Goal: Task Accomplishment & Management: Manage account settings

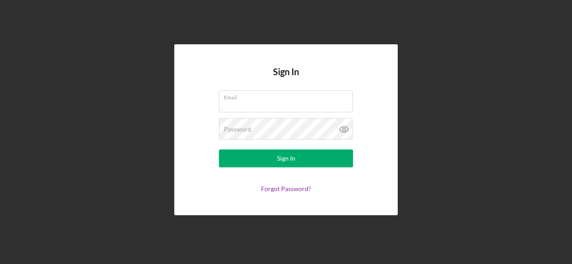
type input "[EMAIL_ADDRESS][DOMAIN_NAME]"
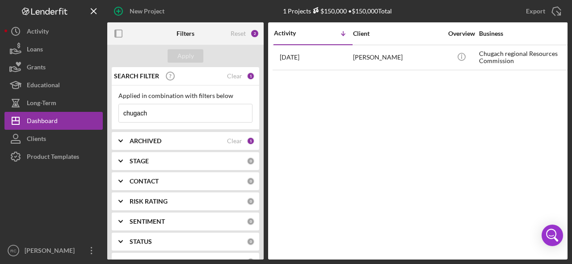
click at [413, 97] on div "Activity Icon/Table Sort Arrow Client Overview Business Contact Product Categor…" at bounding box center [417, 140] width 299 height 237
